Goal: Information Seeking & Learning: Learn about a topic

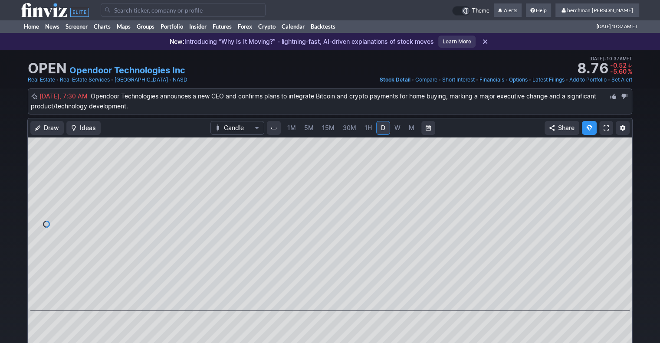
click at [187, 12] on input "Search" at bounding box center [183, 10] width 165 height 14
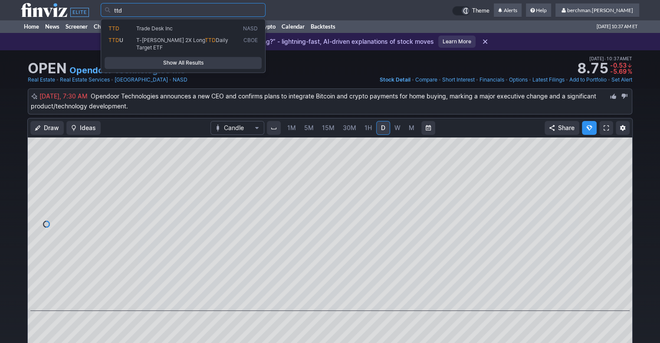
click at [193, 33] on link "TTD Trade Desk Inc NASD" at bounding box center [183, 29] width 157 height 12
type input "TTD"
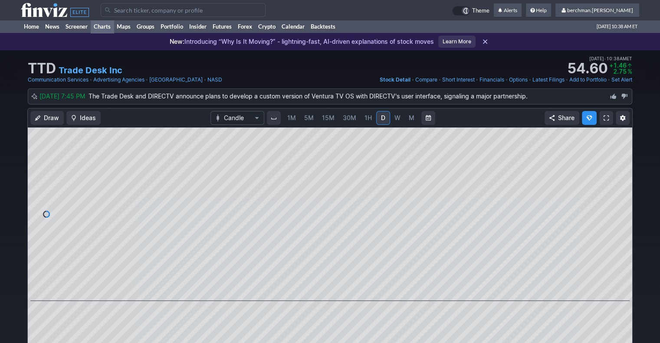
click at [101, 26] on link "Charts" at bounding box center [102, 26] width 23 height 13
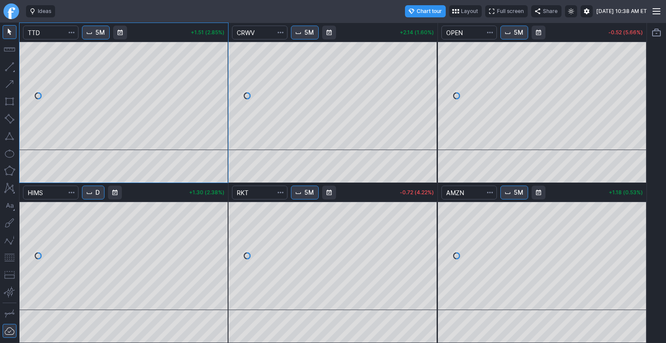
click at [13, 12] on link "Finviz.com" at bounding box center [11, 11] width 16 height 16
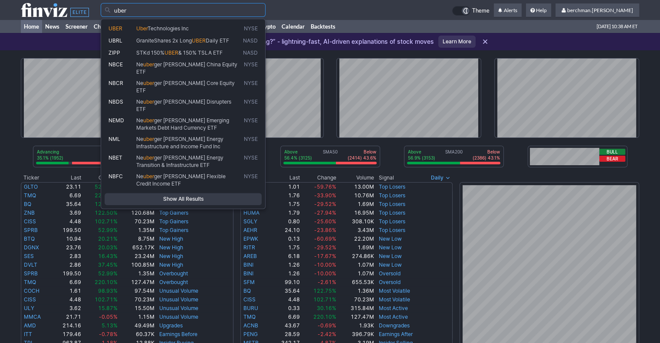
click at [137, 31] on span "Uber" at bounding box center [141, 28] width 11 height 7
type input "UBER"
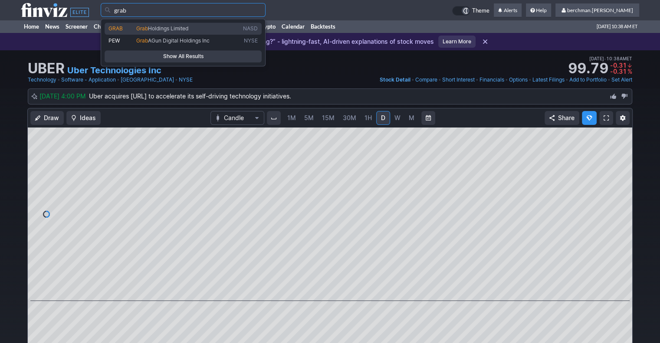
click at [147, 28] on span "Grab" at bounding box center [142, 28] width 12 height 7
type input "GRAB"
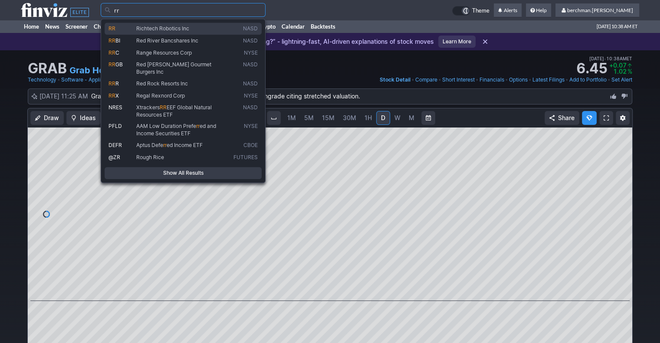
click at [167, 26] on span "Richtech Robotics Inc" at bounding box center [162, 28] width 53 height 7
type input "RR"
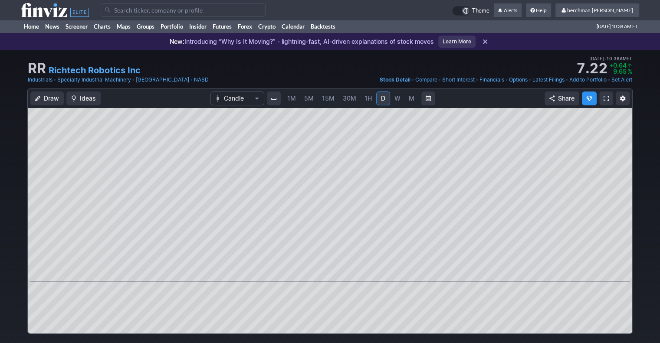
click at [187, 12] on input "Search" at bounding box center [183, 10] width 165 height 14
click at [197, 10] on input "Search" at bounding box center [183, 10] width 165 height 14
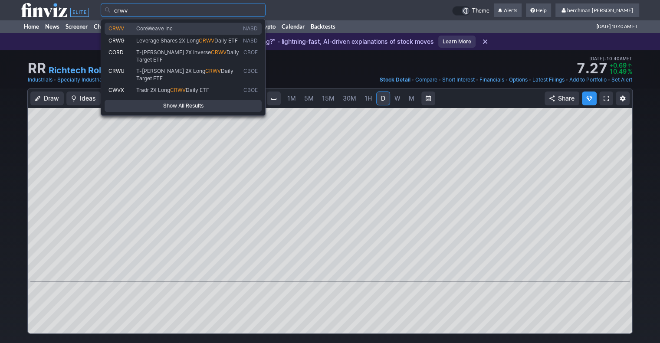
click at [174, 29] on span "CoreWeave Inc" at bounding box center [187, 28] width 107 height 7
type input "CRWV"
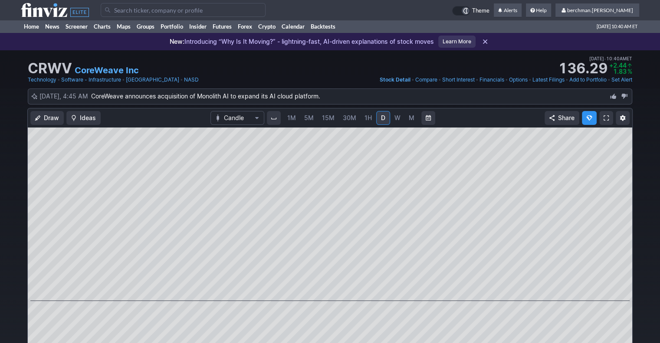
click at [308, 121] on span "5M" at bounding box center [309, 117] width 10 height 7
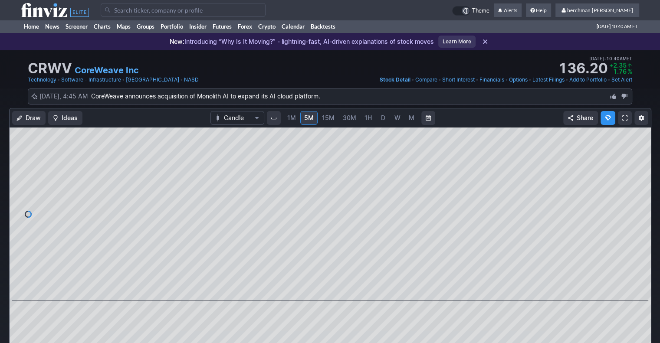
click at [164, 11] on input "Search" at bounding box center [183, 10] width 165 height 14
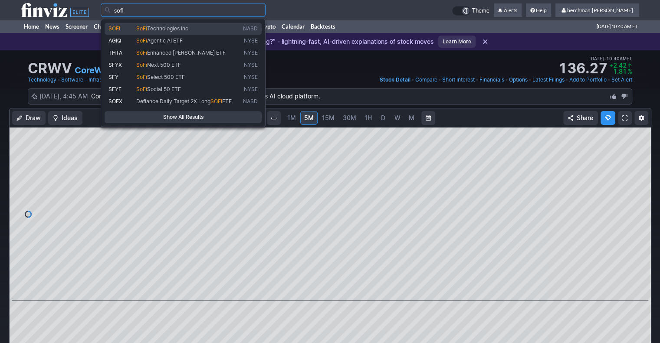
click at [160, 27] on span "Technologies Inc" at bounding box center [167, 28] width 41 height 7
type input "SOFI"
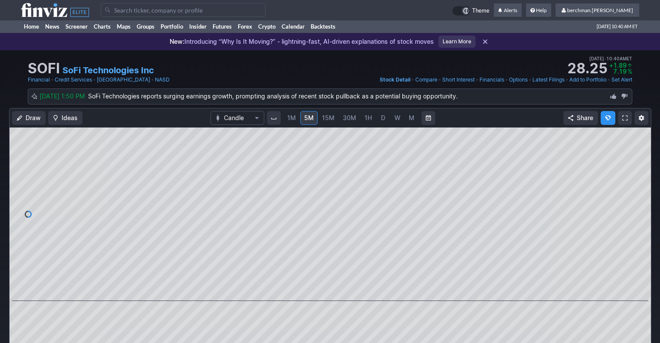
click at [380, 123] on link "D" at bounding box center [383, 118] width 14 height 14
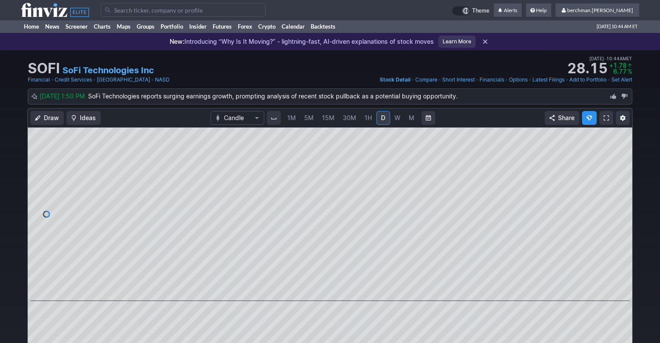
click at [231, 8] on input "Search" at bounding box center [183, 10] width 165 height 14
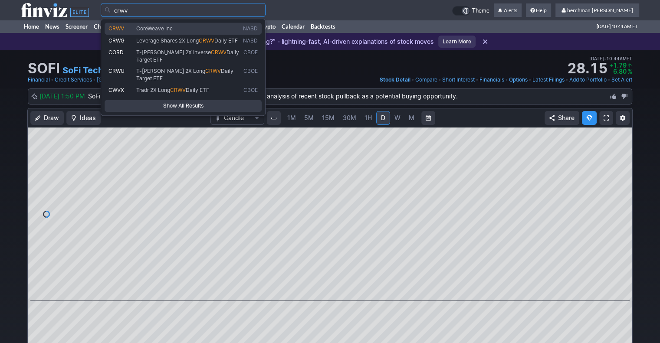
click at [216, 26] on span "CoreWeave Inc" at bounding box center [187, 28] width 107 height 7
type input "CRWV"
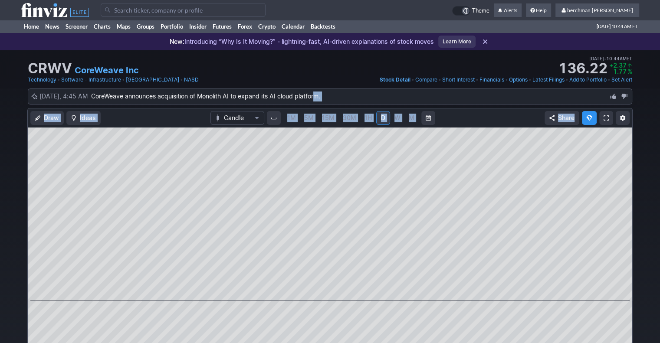
click at [310, 117] on span "5M" at bounding box center [309, 117] width 10 height 7
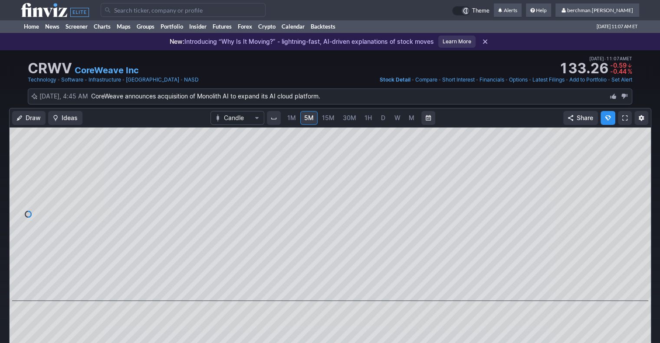
click at [227, 4] on input "Search" at bounding box center [183, 10] width 165 height 14
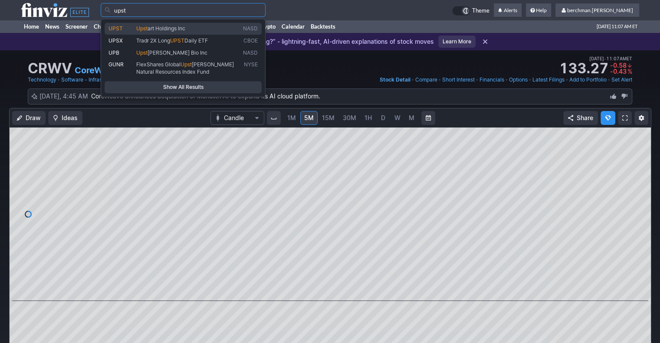
click at [206, 27] on span "Upst art Holdings Inc" at bounding box center [187, 28] width 107 height 7
type input "UPST"
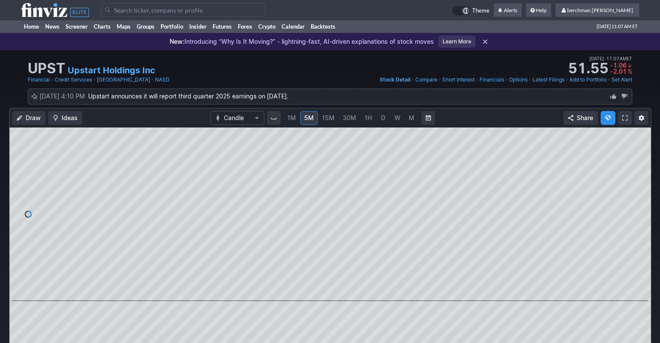
click at [381, 120] on span "D" at bounding box center [383, 117] width 4 height 7
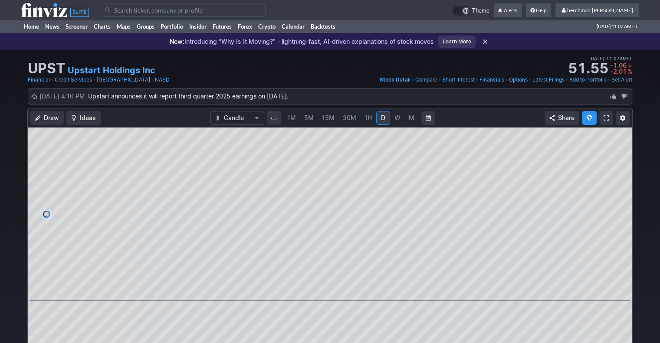
click at [251, 10] on input "Search" at bounding box center [183, 10] width 165 height 14
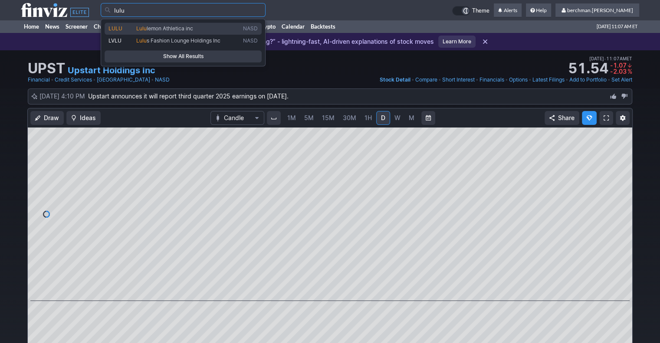
click at [208, 29] on span "Lulu lemon Athletica inc" at bounding box center [187, 28] width 107 height 7
type input "LULU"
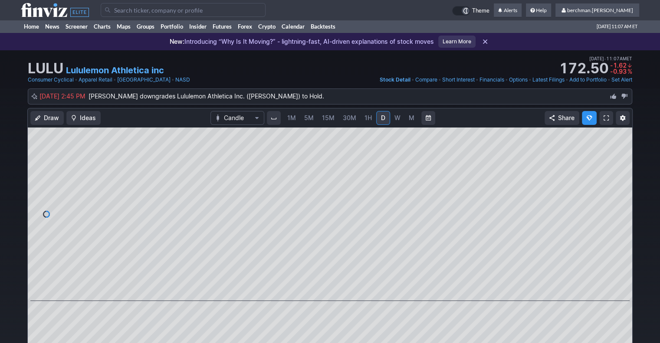
click at [196, 9] on input "Search" at bounding box center [183, 10] width 165 height 14
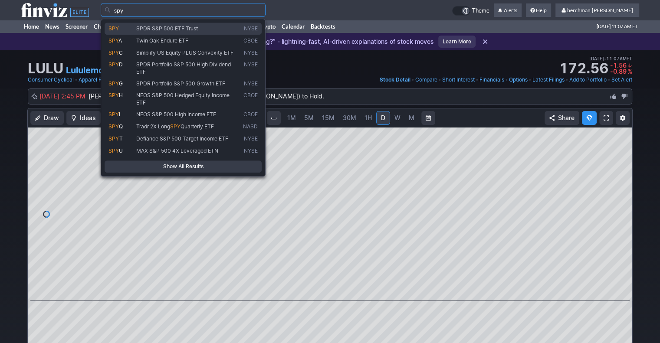
click at [190, 31] on span "SPDR S&P 500 ETF Trust" at bounding box center [167, 28] width 62 height 7
type input "SPY"
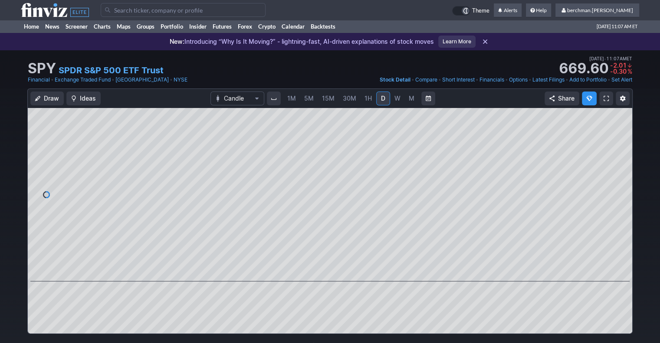
click at [311, 102] on span "5M" at bounding box center [309, 98] width 10 height 9
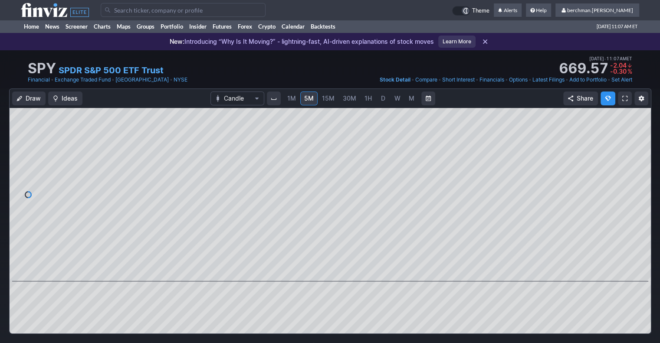
click at [242, 13] on input "Search" at bounding box center [183, 10] width 165 height 14
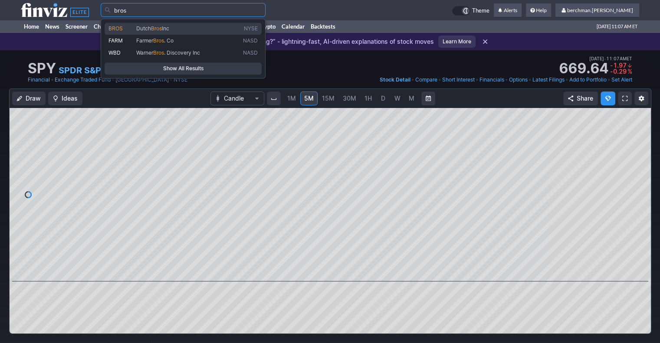
click at [231, 27] on span "Dutch Bros Inc" at bounding box center [187, 28] width 107 height 7
type input "BROS"
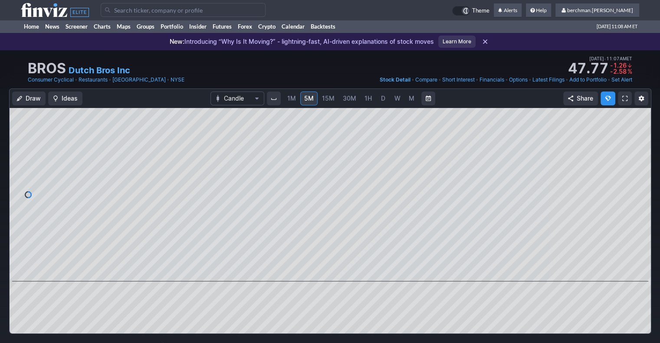
click at [231, 9] on input "Search" at bounding box center [183, 10] width 165 height 14
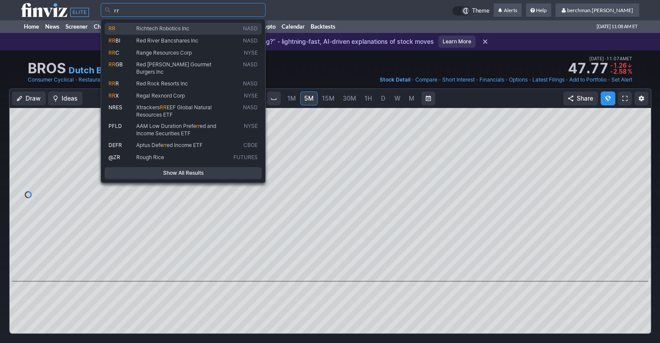
click at [213, 32] on span "Richtech Robotics Inc" at bounding box center [182, 28] width 97 height 7
type input "RR"
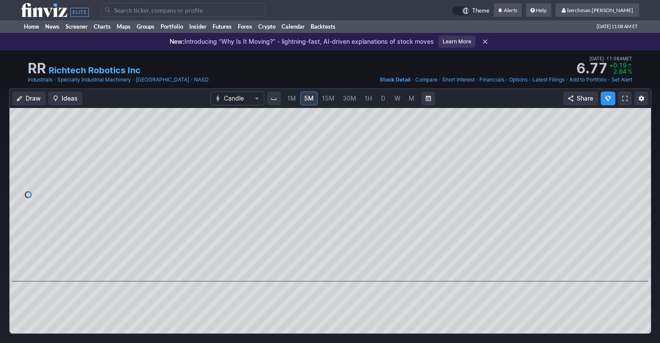
click at [246, 10] on input "Search" at bounding box center [183, 10] width 165 height 14
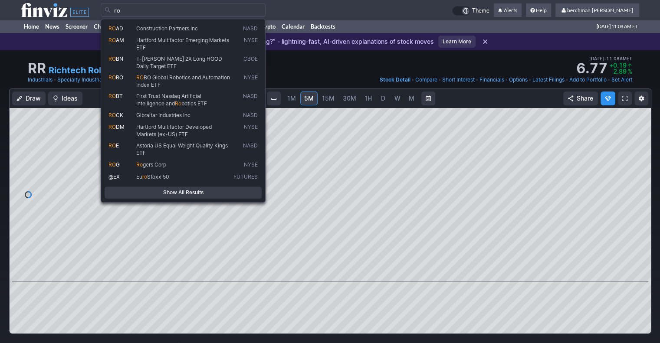
type input "r"
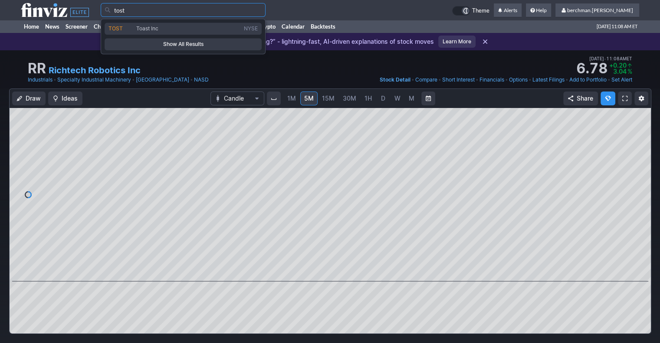
click at [216, 33] on link "TOST Toast Inc NYSE" at bounding box center [183, 29] width 157 height 12
type input "TOST"
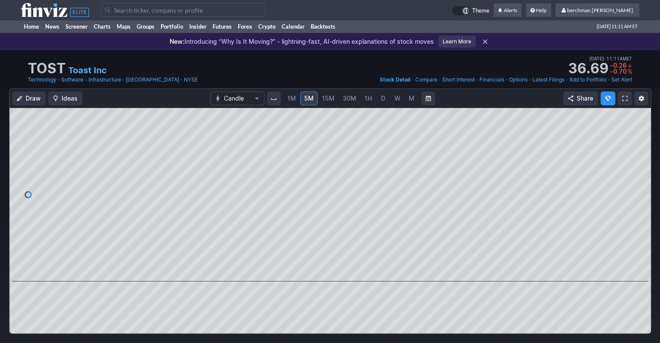
click at [206, 13] on input "Search" at bounding box center [183, 10] width 165 height 14
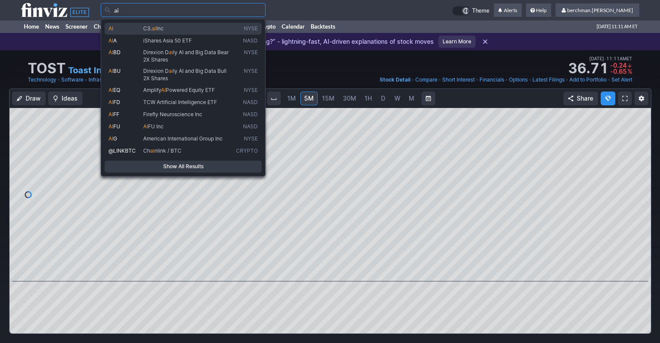
click at [180, 31] on span "C3. ai Inc" at bounding box center [187, 28] width 93 height 7
type input "AI"
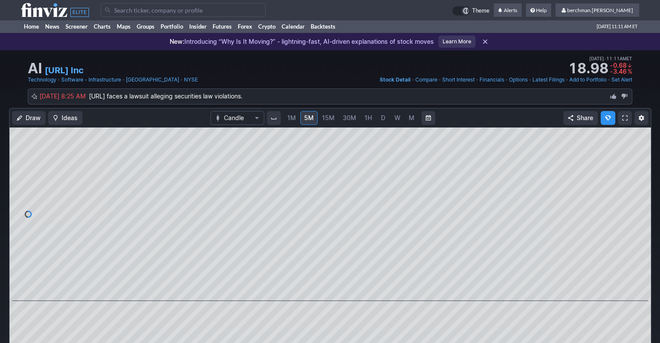
click at [382, 116] on span "D" at bounding box center [383, 117] width 4 height 7
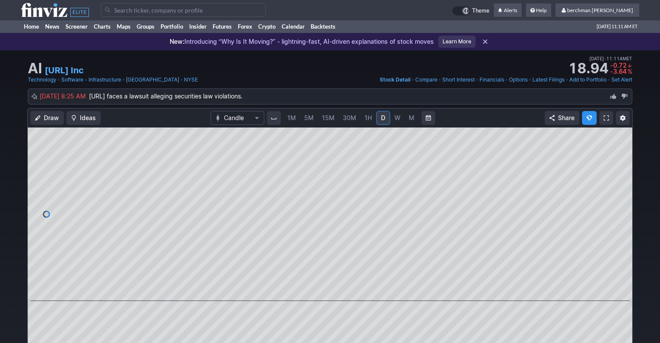
click at [234, 9] on input "Search" at bounding box center [183, 10] width 165 height 14
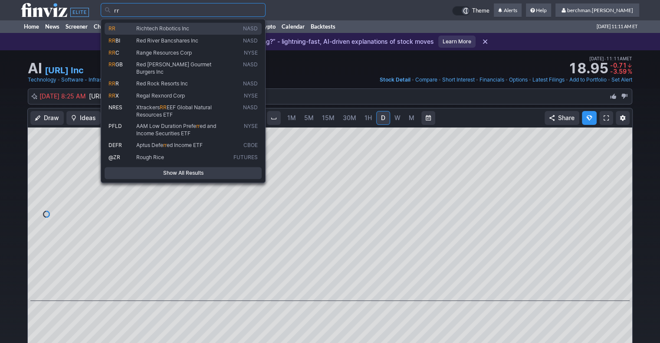
click at [223, 31] on span "Richtech Robotics Inc" at bounding box center [182, 28] width 97 height 7
type input "RR"
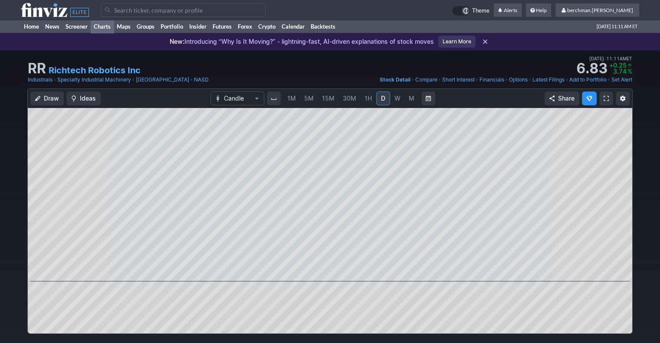
click at [92, 28] on link "Charts" at bounding box center [102, 26] width 23 height 13
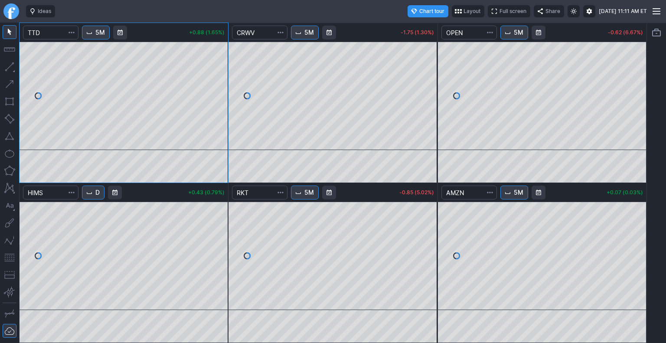
click at [7, 8] on link "Finviz.com" at bounding box center [11, 11] width 16 height 16
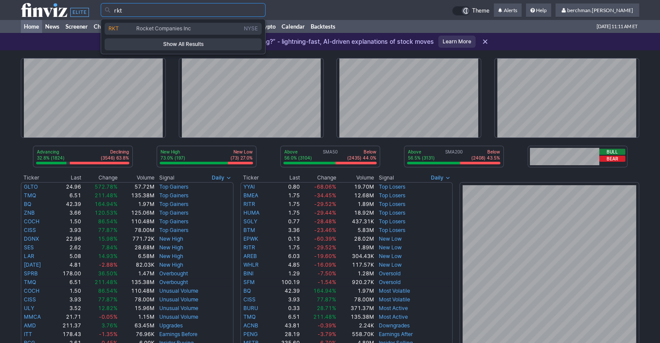
click at [138, 29] on span "Rocket Companies Inc" at bounding box center [163, 28] width 55 height 7
type input "RKT"
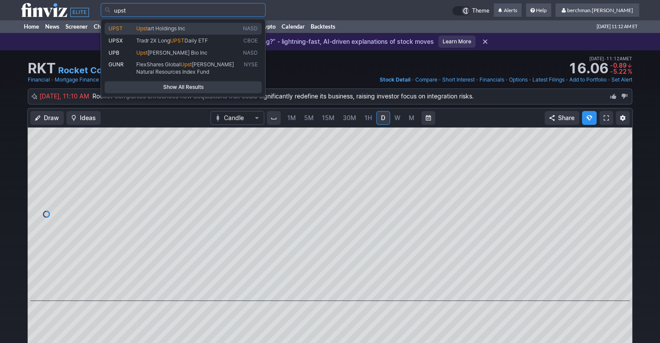
click at [176, 24] on link "UPST Upst art Holdings Inc NASD" at bounding box center [183, 29] width 157 height 12
type input "UPST"
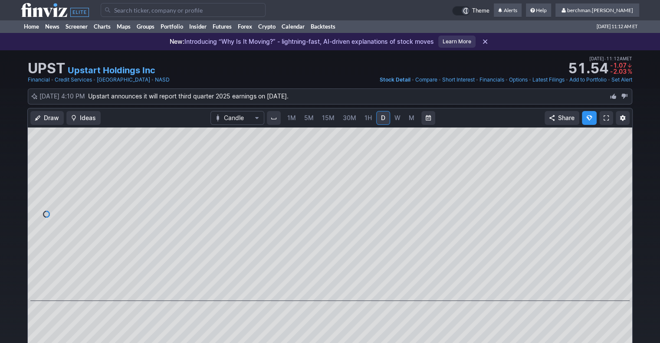
click at [308, 118] on span "5M" at bounding box center [309, 117] width 10 height 7
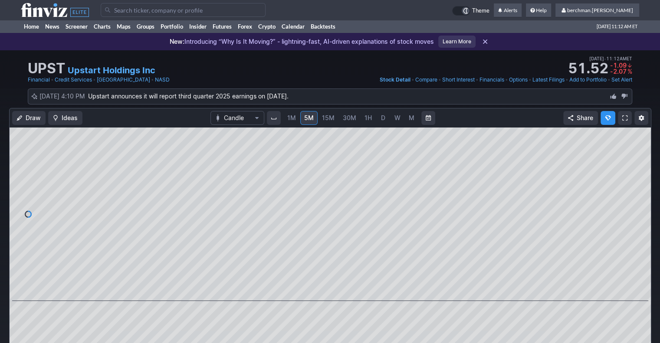
click at [385, 119] on link "D" at bounding box center [383, 118] width 14 height 14
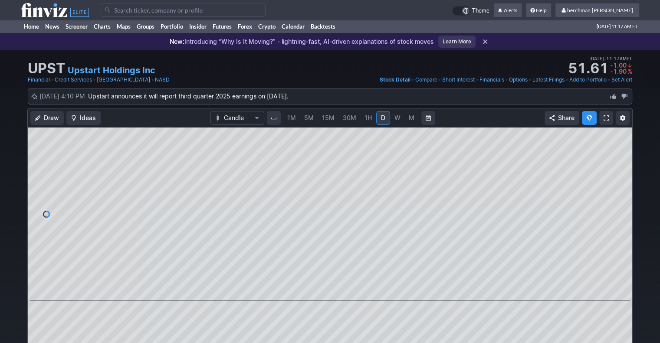
click at [311, 117] on span "5M" at bounding box center [309, 117] width 10 height 7
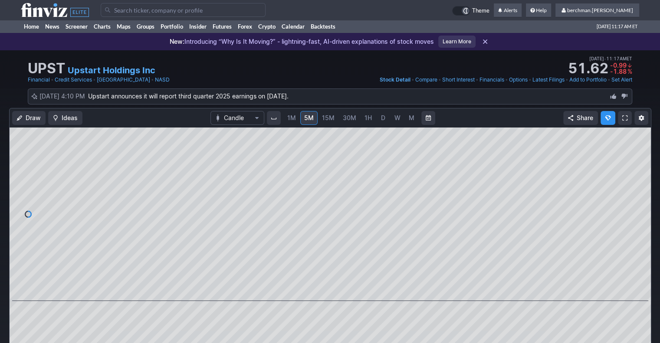
click at [219, 7] on input "Search" at bounding box center [183, 10] width 165 height 14
click at [219, 10] on input "Search" at bounding box center [183, 10] width 165 height 14
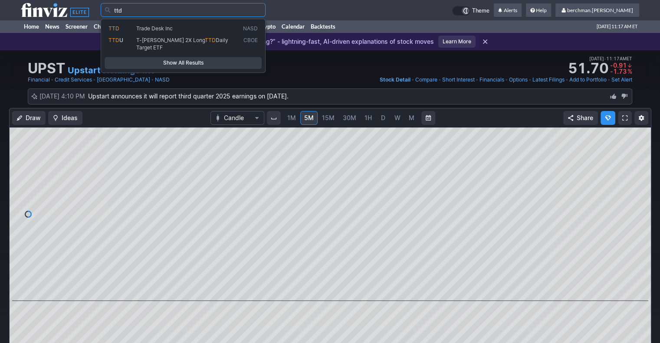
type input "ttd"
click at [75, 38] on div "New: Introducing “Why Is It Moving?” - lightning-fast, AI-driven explanations o…" at bounding box center [330, 41] width 660 height 17
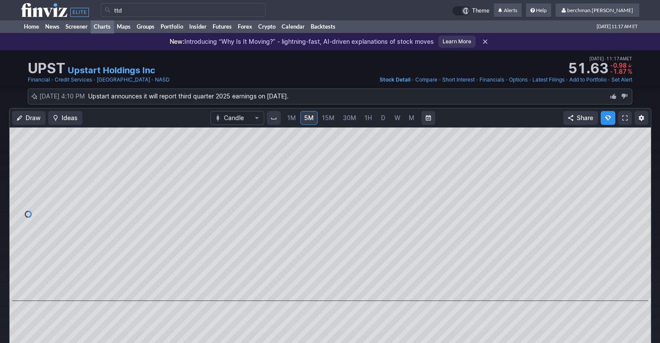
click at [106, 28] on link "Charts" at bounding box center [102, 26] width 23 height 13
